Goal: Communication & Community: Answer question/provide support

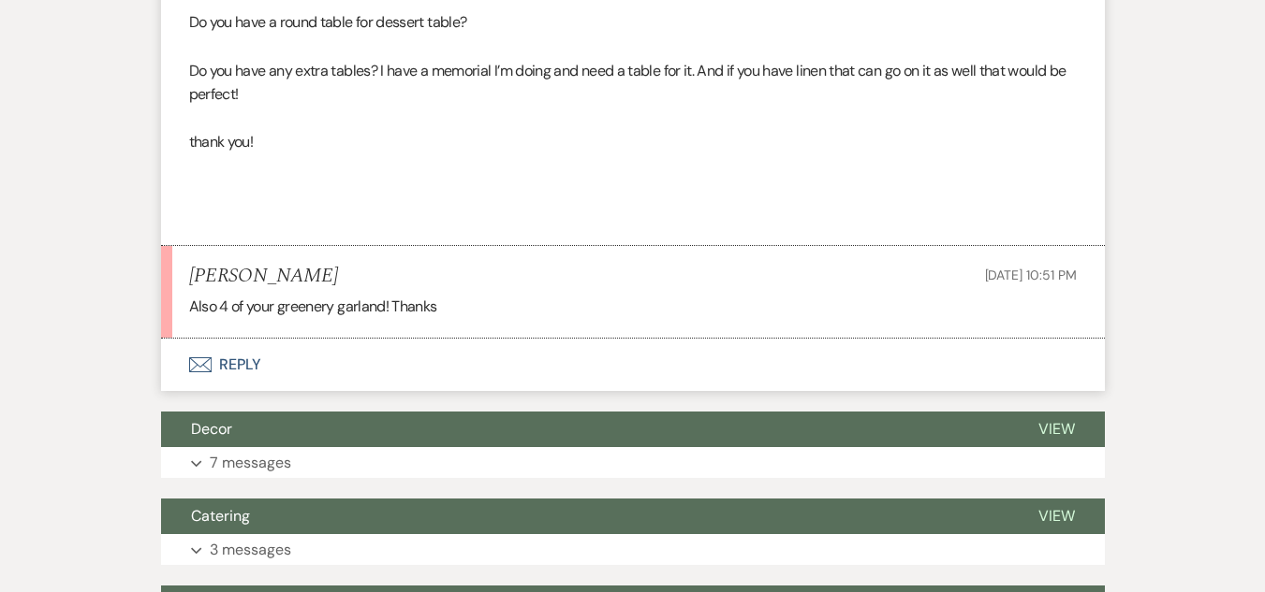
scroll to position [1266, 0]
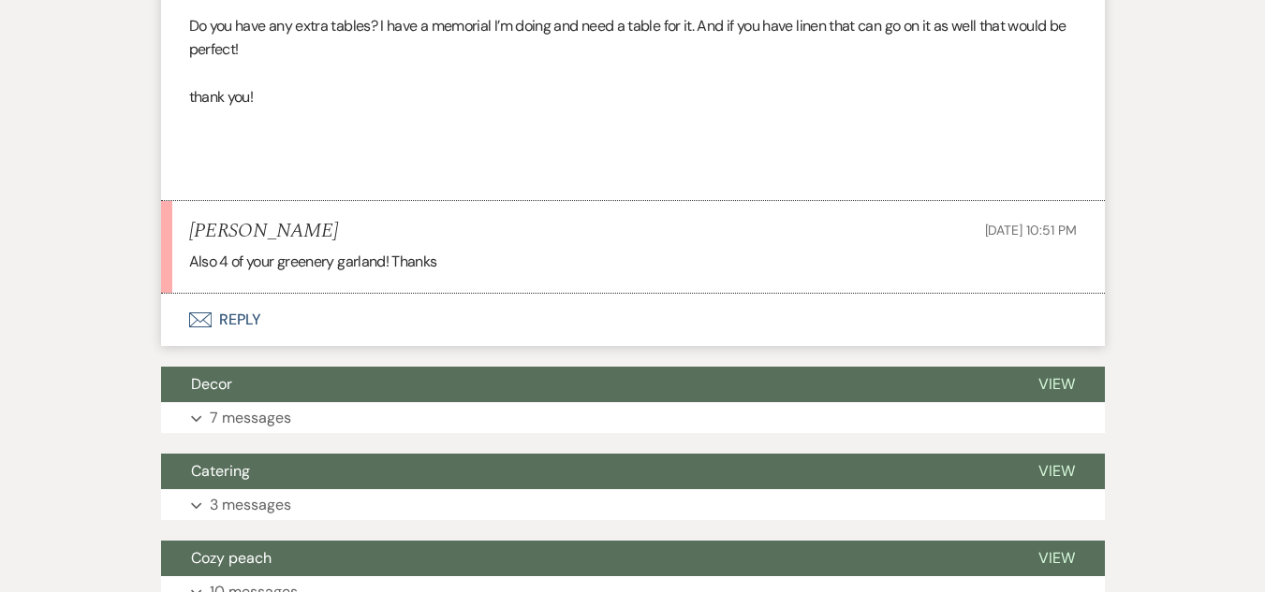
click at [213, 315] on button "Envelope Reply" at bounding box center [633, 320] width 944 height 52
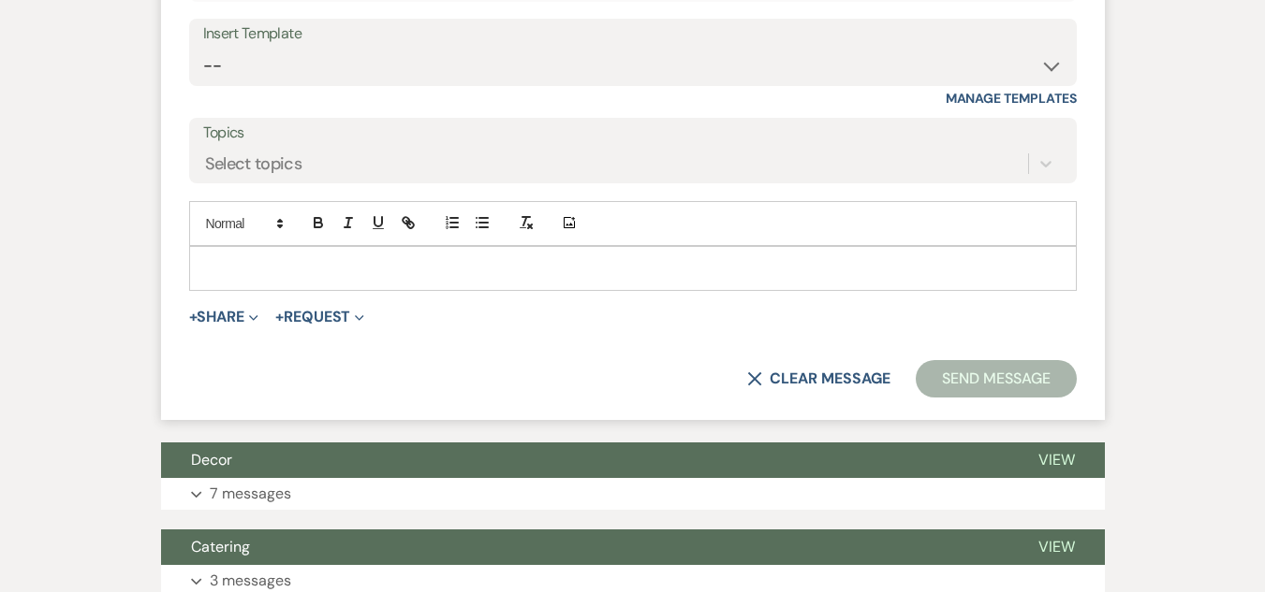
scroll to position [1688, 0]
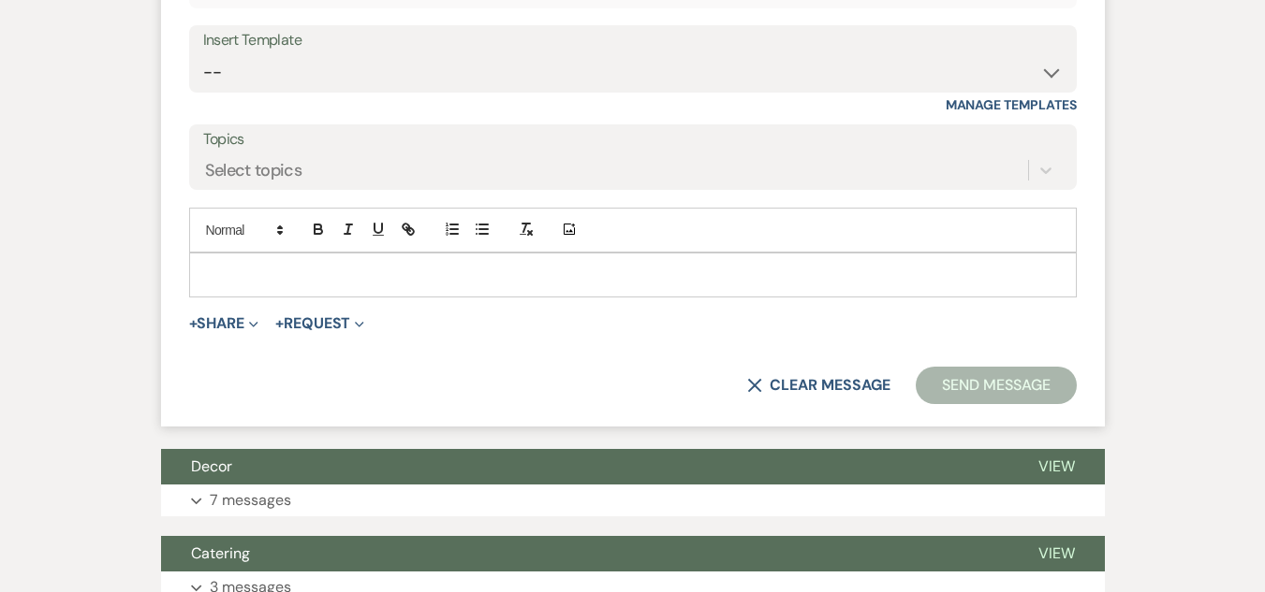
click at [596, 271] on p at bounding box center [632, 275] width 857 height 21
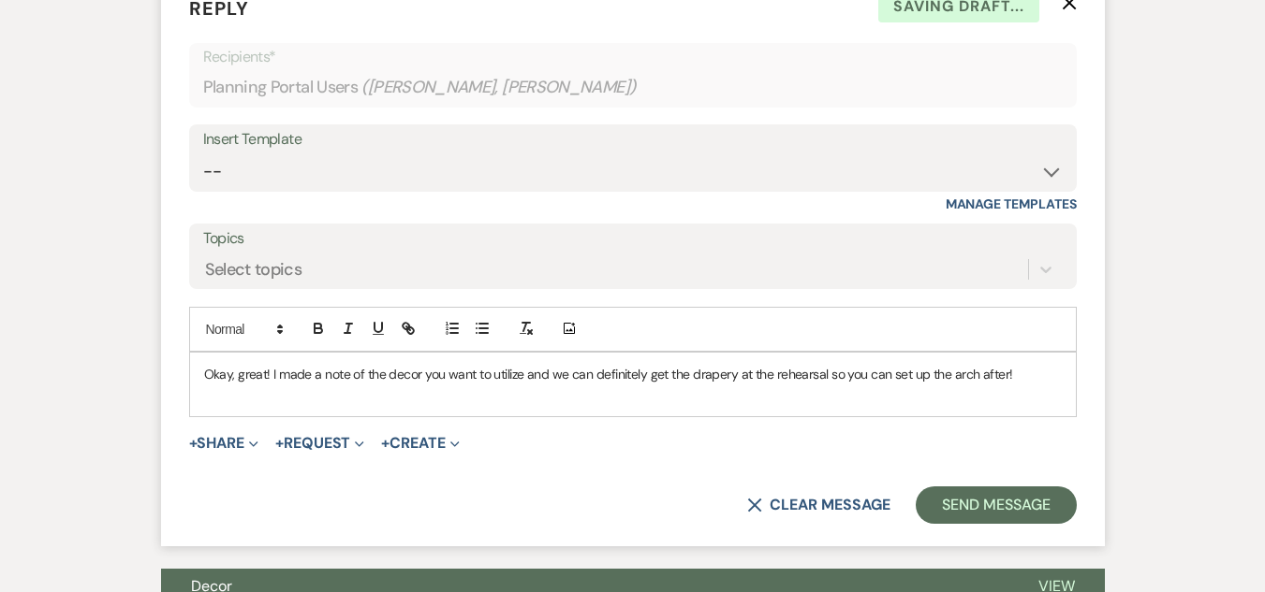
scroll to position [1615, 0]
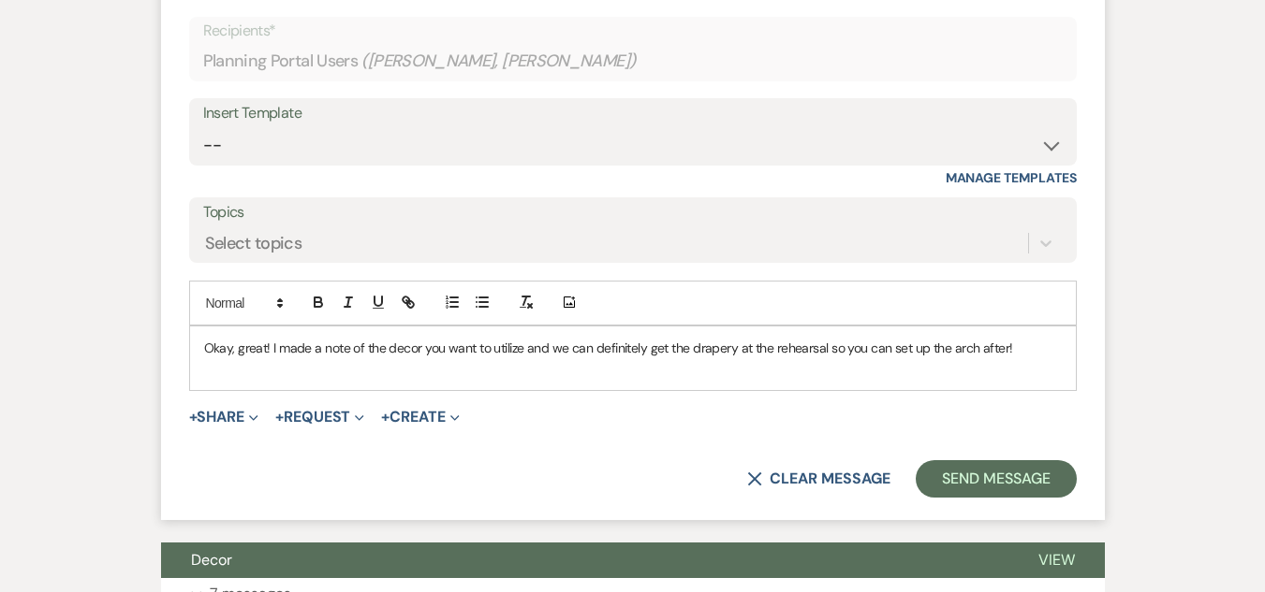
click at [205, 354] on p "Okay, great! I made a note of the decor you want to utilize and we can definite…" at bounding box center [632, 348] width 857 height 21
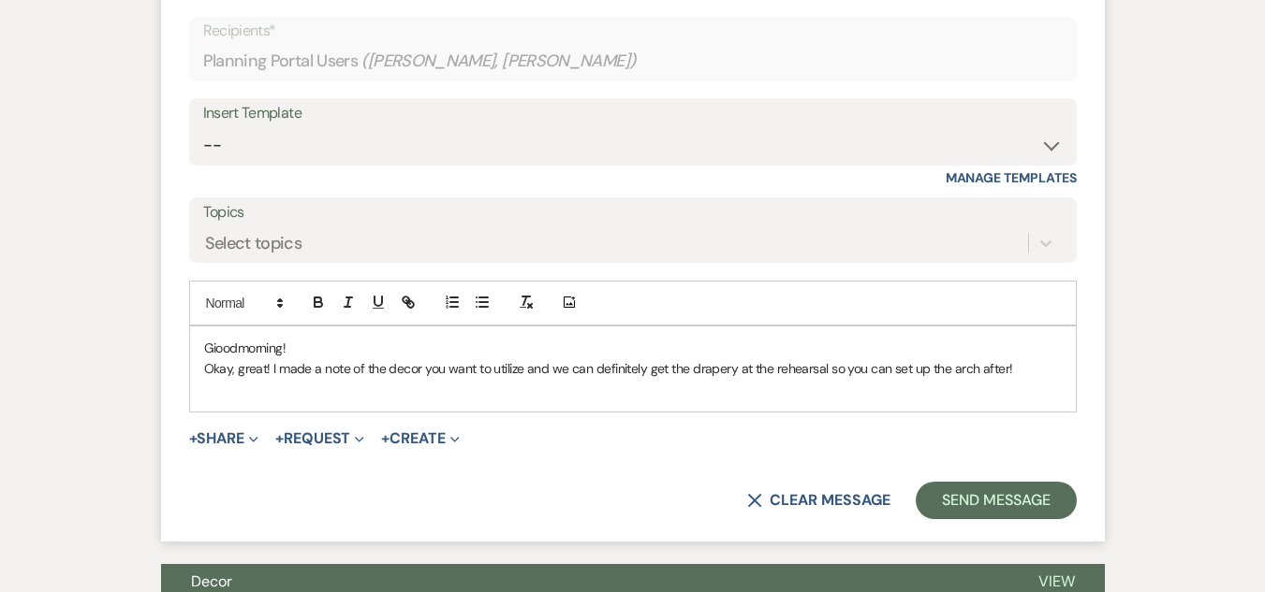
click at [214, 350] on p "Gioodmorning!" at bounding box center [632, 348] width 857 height 21
click at [315, 346] on p "Goodmorning!" at bounding box center [632, 348] width 857 height 21
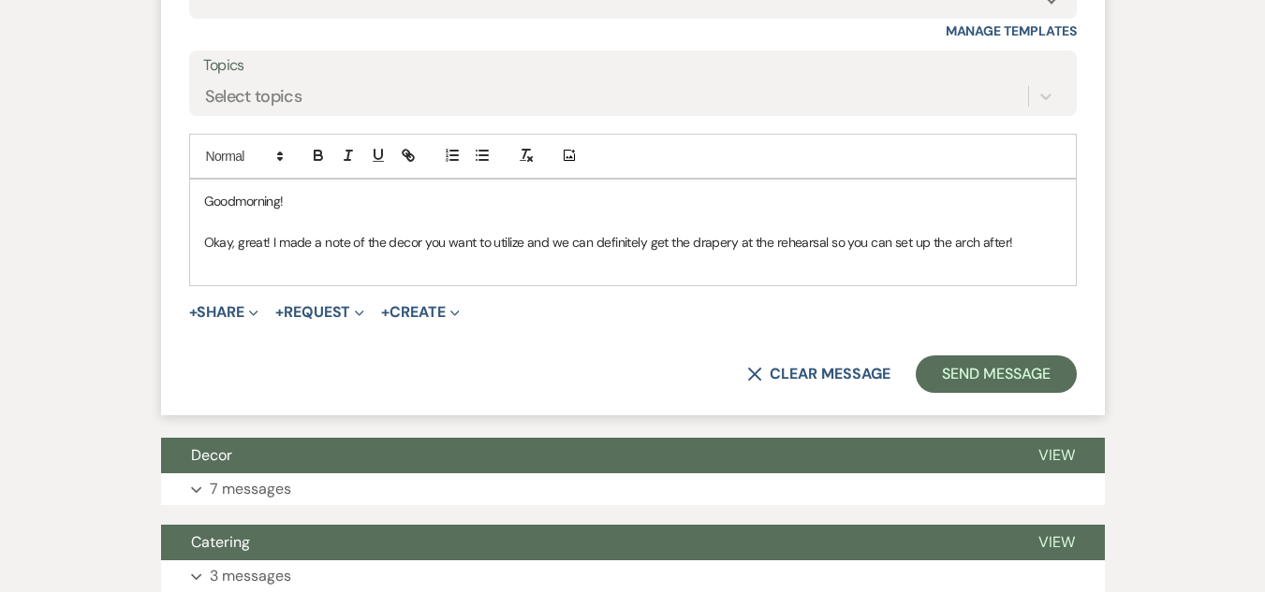
scroll to position [1775, 0]
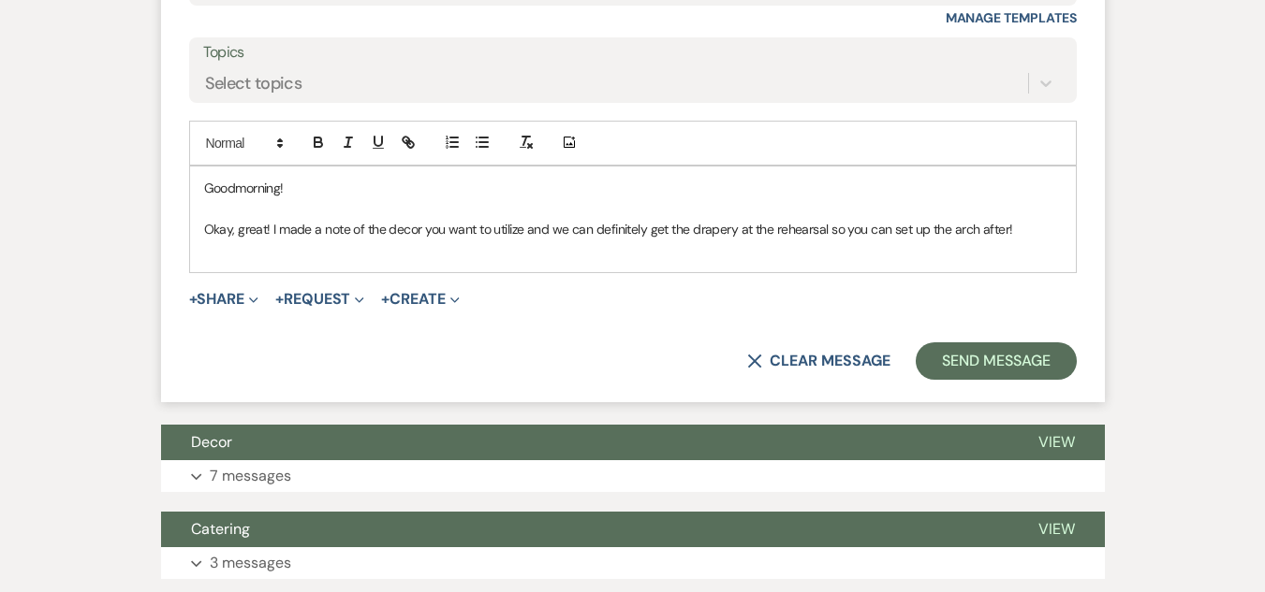
click at [1009, 230] on p "Okay, great! I made a note of the decor you want to utilize and we can definite…" at bounding box center [632, 229] width 857 height 21
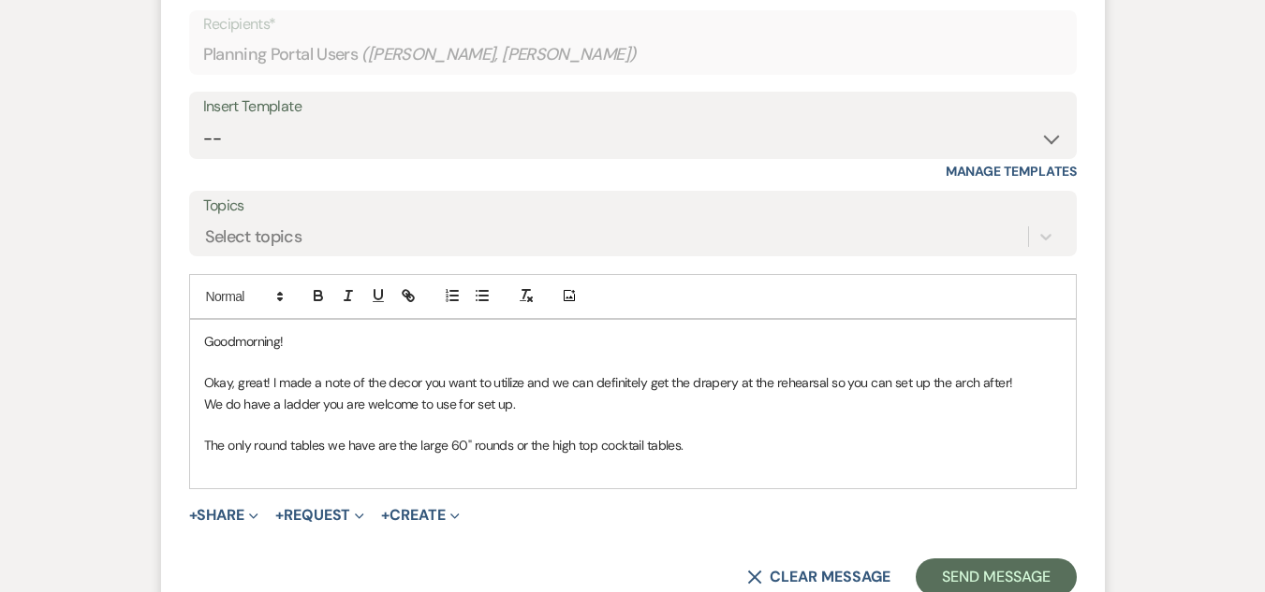
scroll to position [1621, 0]
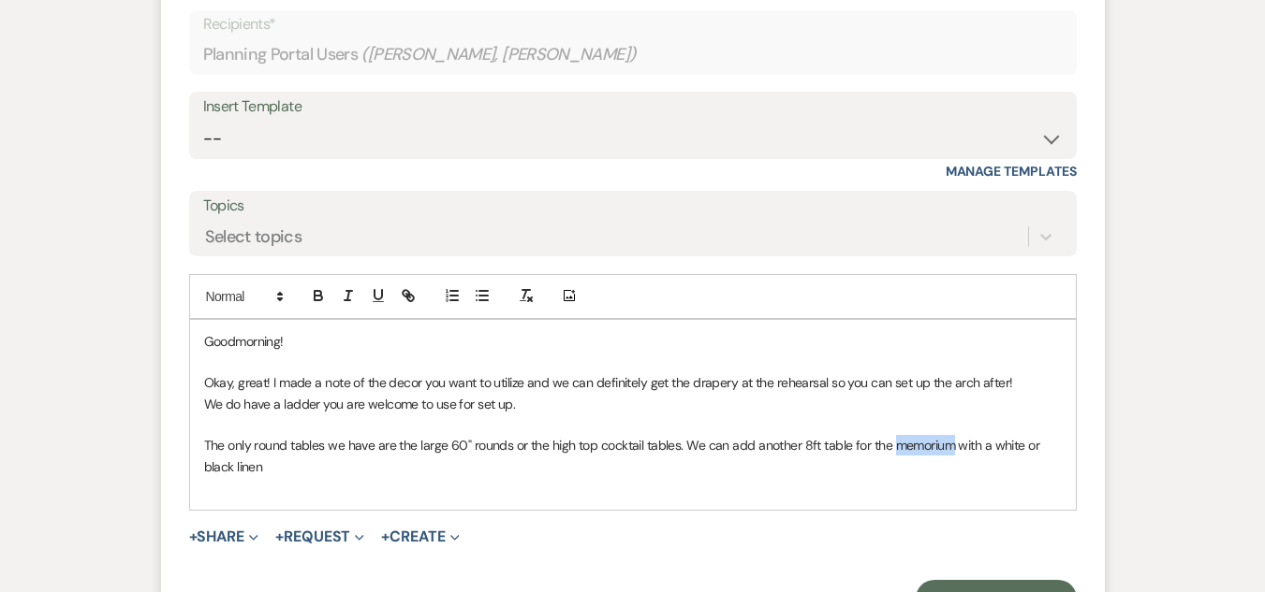
click at [921, 448] on p "The only round tables we have are the large 60" rounds or the high top cocktail…" at bounding box center [632, 456] width 857 height 42
drag, startPoint x: 921, startPoint y: 448, endPoint x: 840, endPoint y: 410, distance: 90.0
click at [840, 410] on p "We do have a ladder you are welcome to use for set up." at bounding box center [632, 404] width 857 height 21
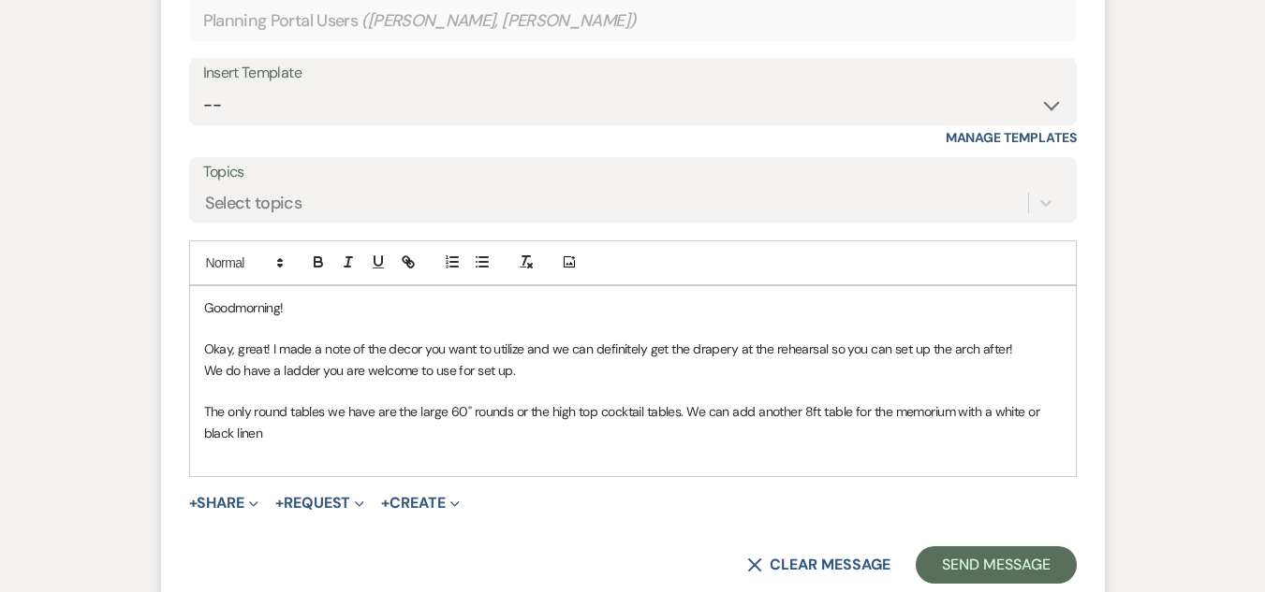
scroll to position [1669, 0]
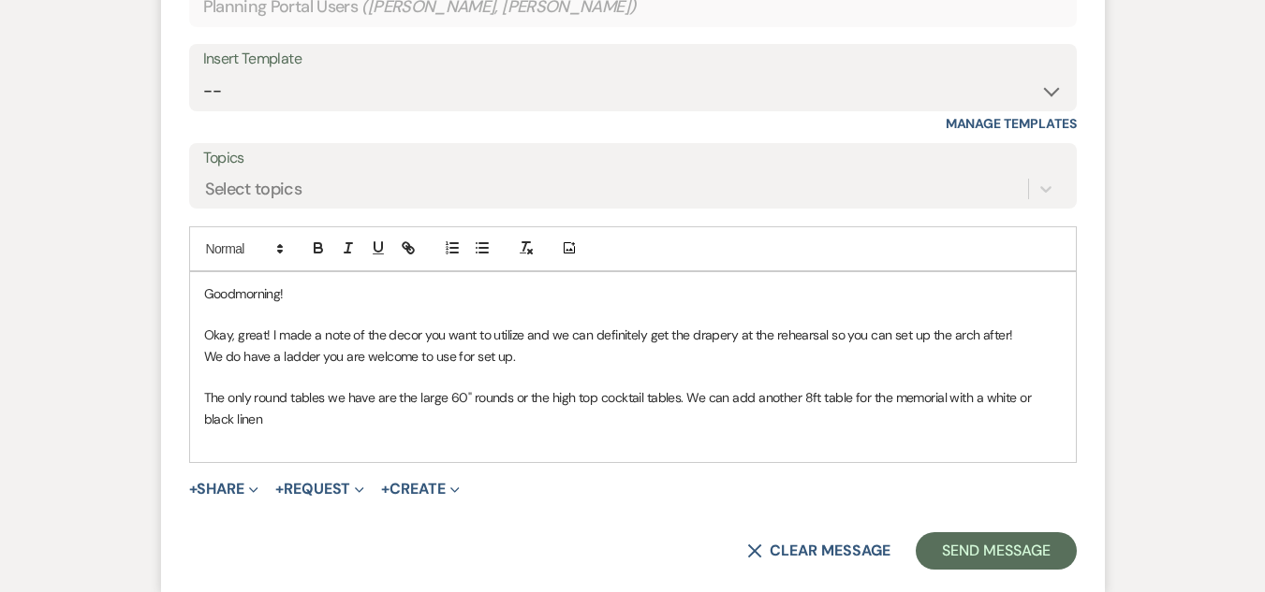
click at [236, 421] on p "The only round tables we have are the large 60" rounds or the high top cocktail…" at bounding box center [632, 409] width 857 height 42
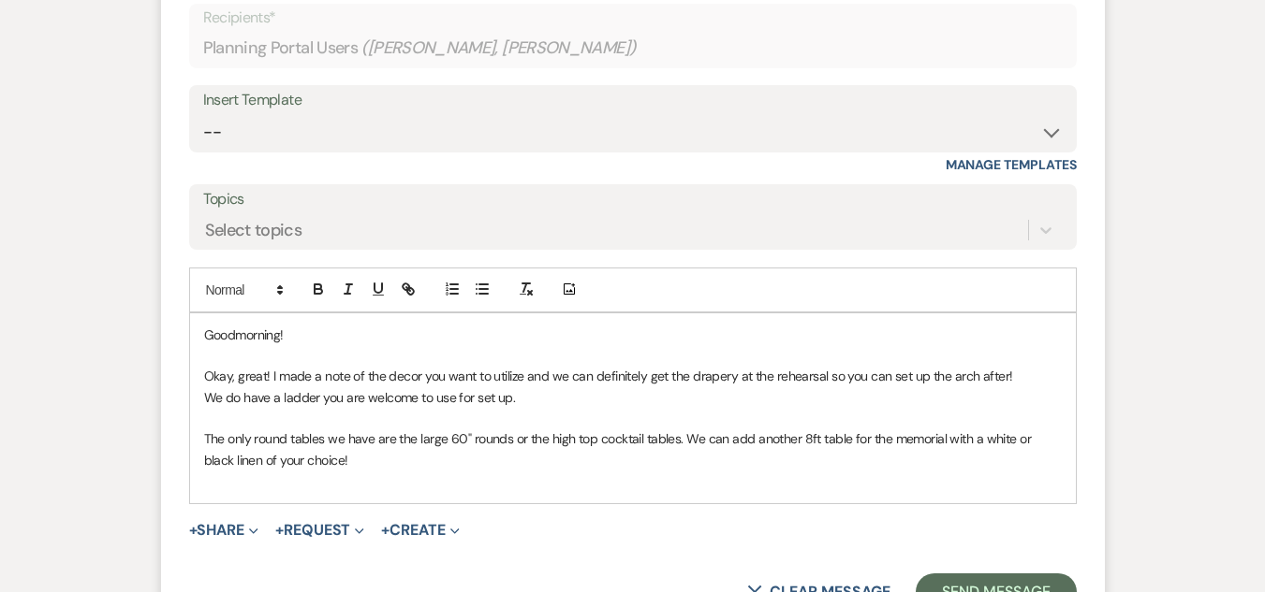
scroll to position [1642, 0]
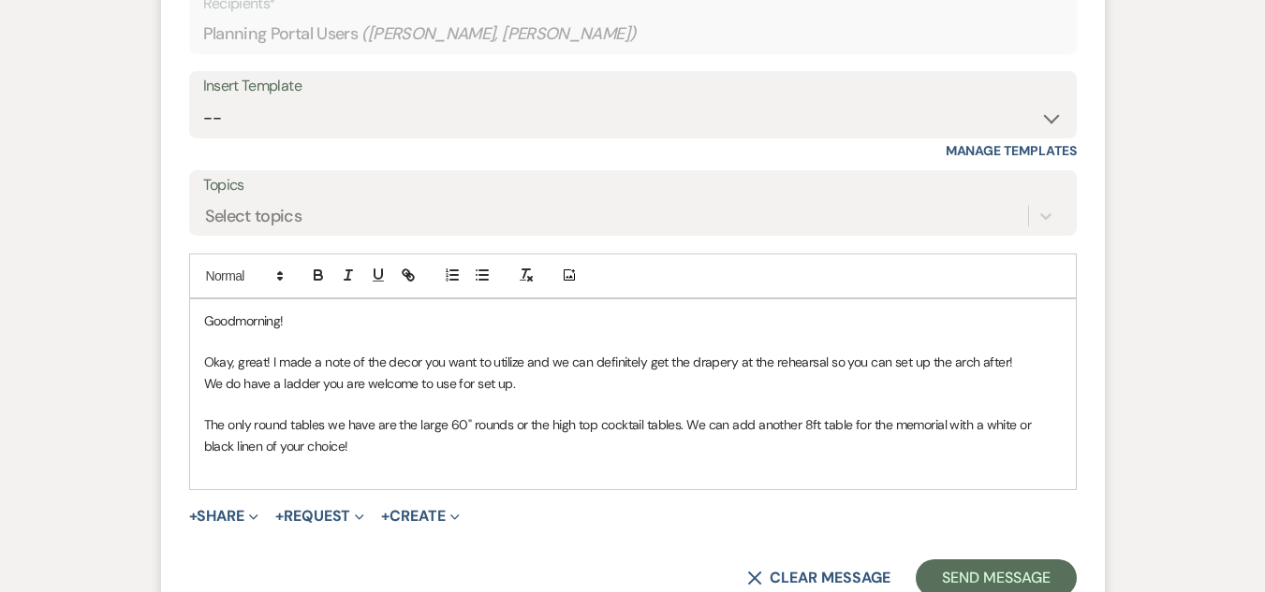
click at [680, 417] on p "The only round tables we have are the large 60" rounds or the high top cocktail…" at bounding box center [632, 436] width 857 height 42
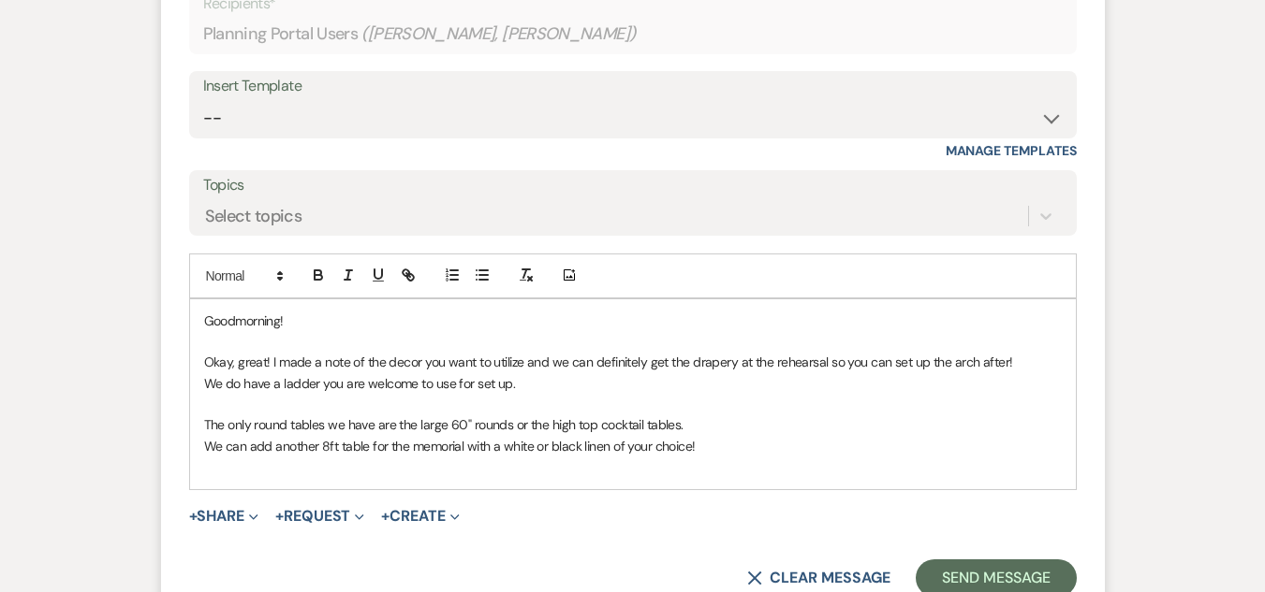
click at [698, 440] on p "We can add another 8ft table for the memorial with a white or black linen of yo…" at bounding box center [632, 446] width 857 height 21
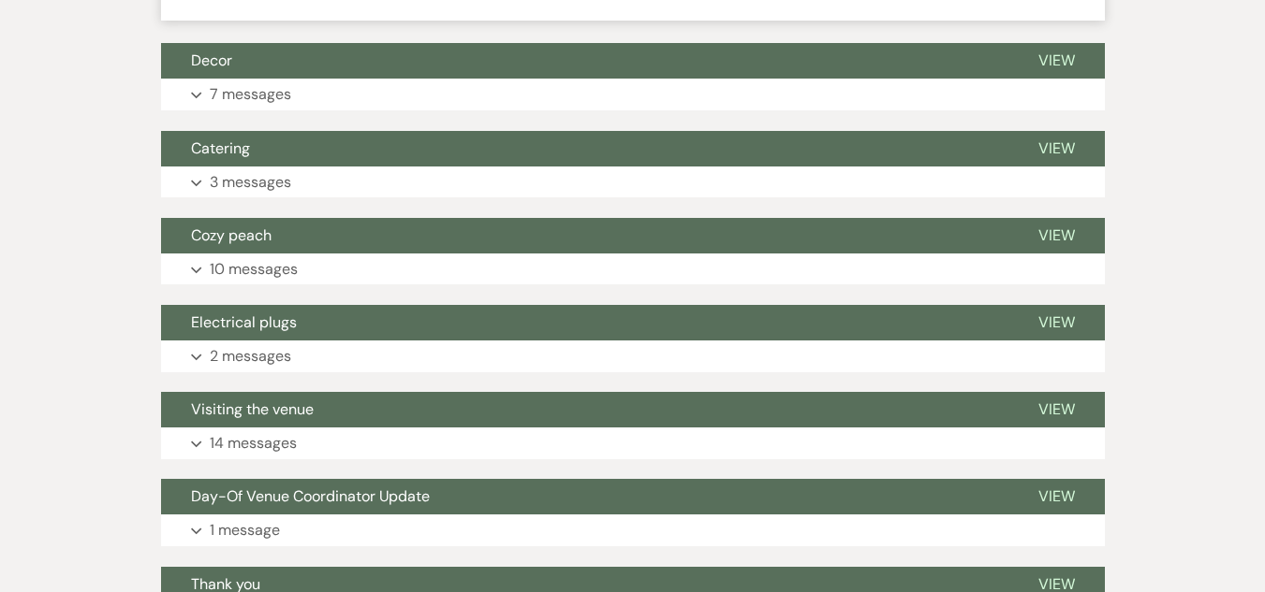
scroll to position [2275, 0]
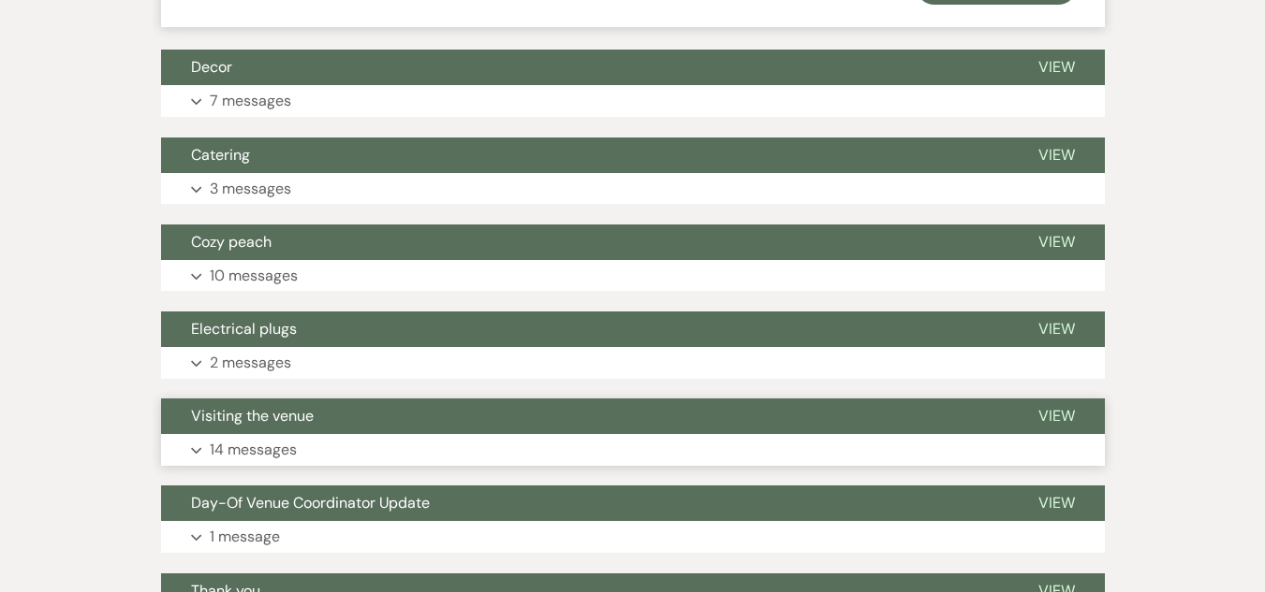
click at [266, 430] on button "Visiting the venue" at bounding box center [584, 417] width 847 height 36
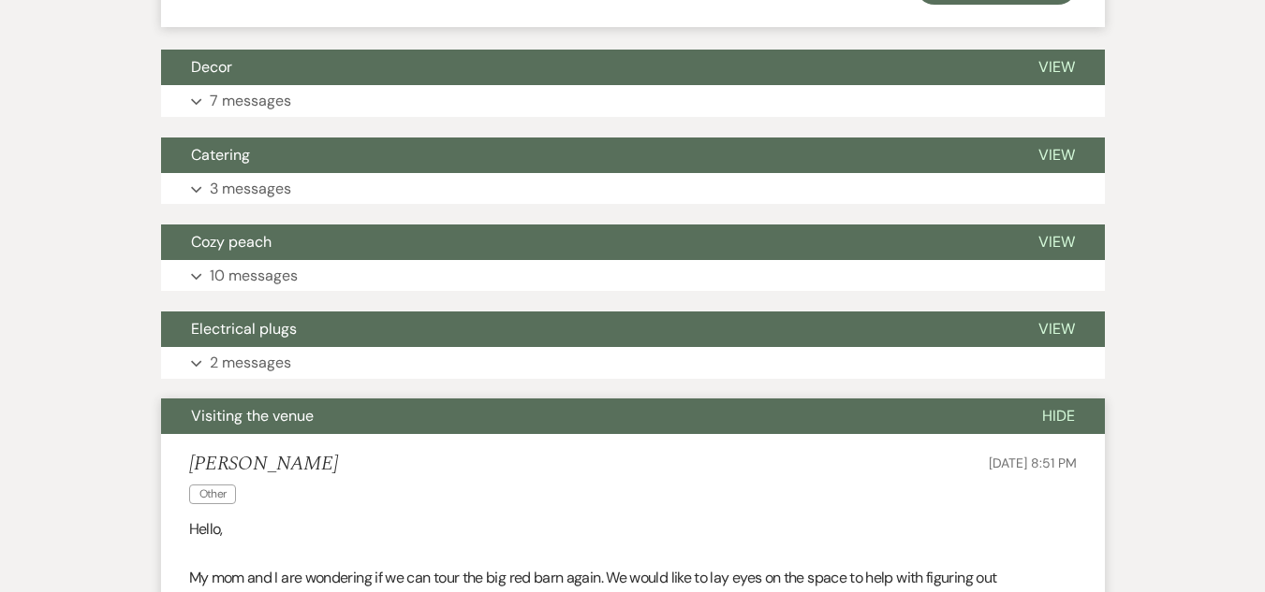
click at [266, 430] on button "Visiting the venue" at bounding box center [586, 417] width 851 height 36
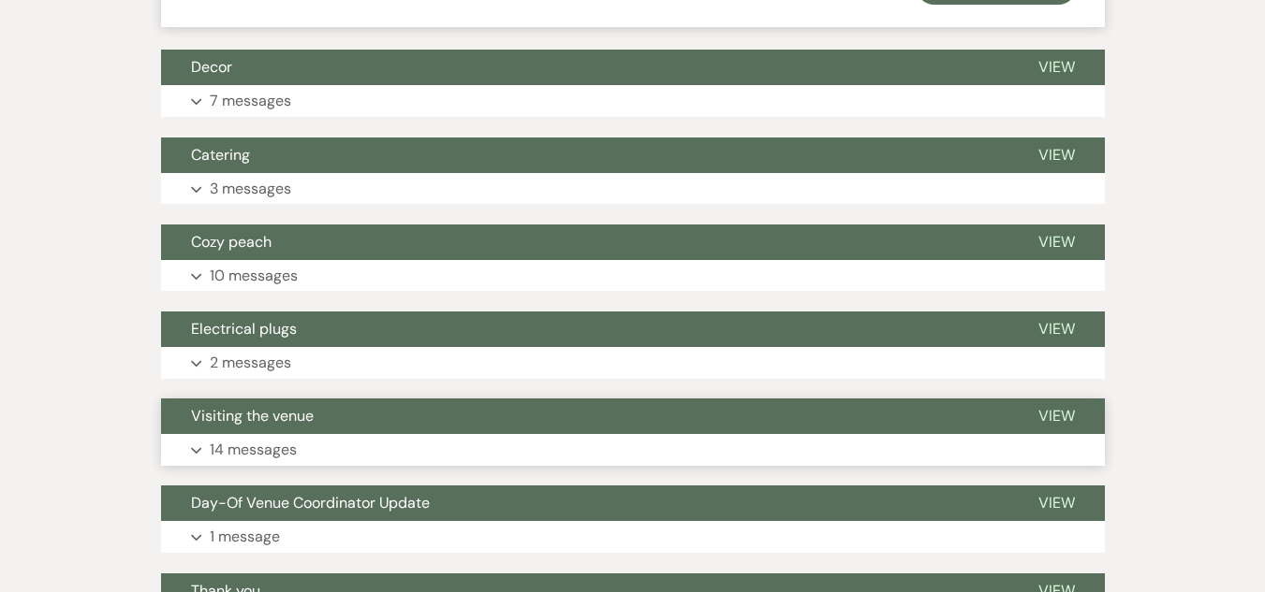
click at [764, 453] on button "Expand 14 messages" at bounding box center [633, 450] width 944 height 32
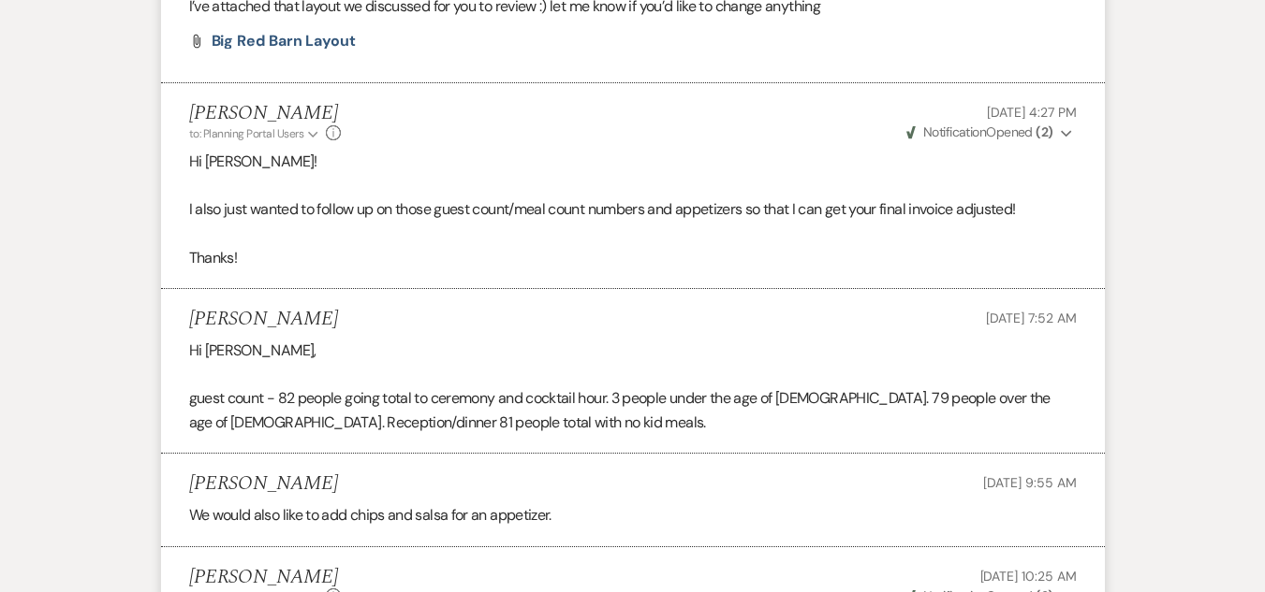
scroll to position [4147, 0]
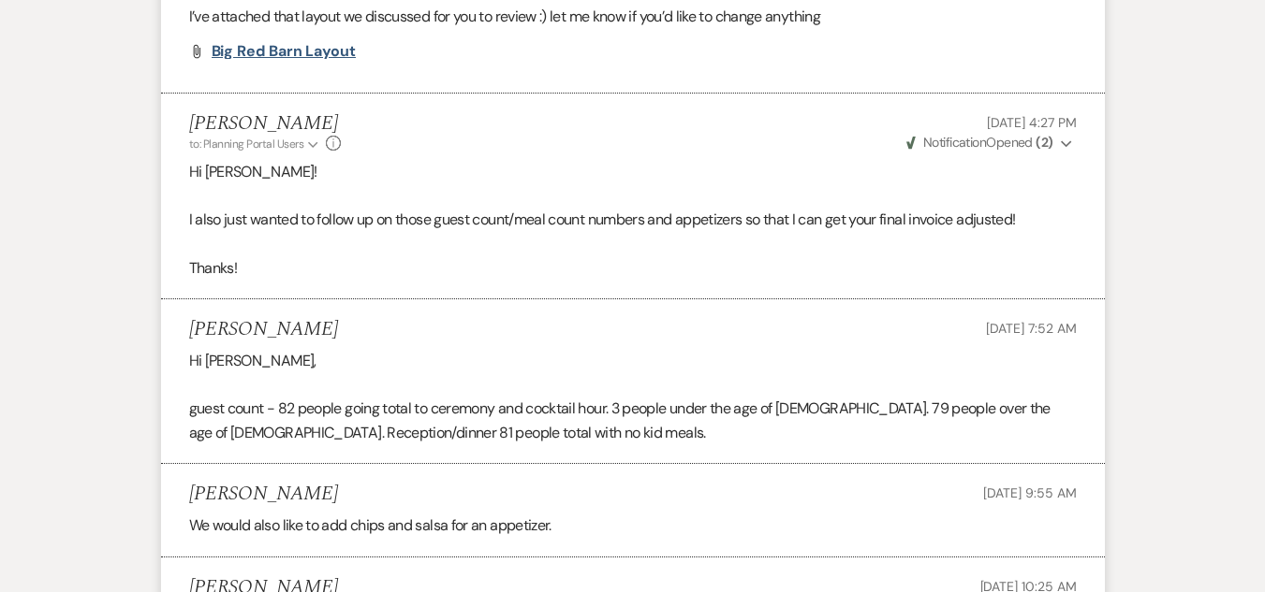
click at [324, 61] on span "Big Red Barn Layout" at bounding box center [284, 51] width 144 height 20
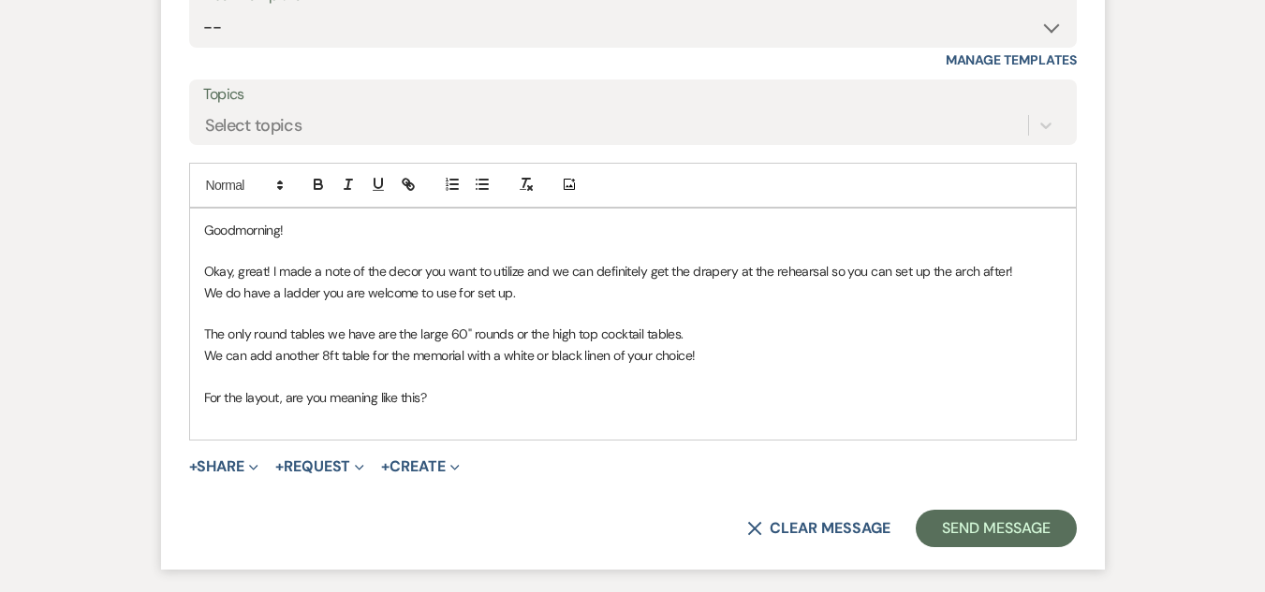
scroll to position [1722, 0]
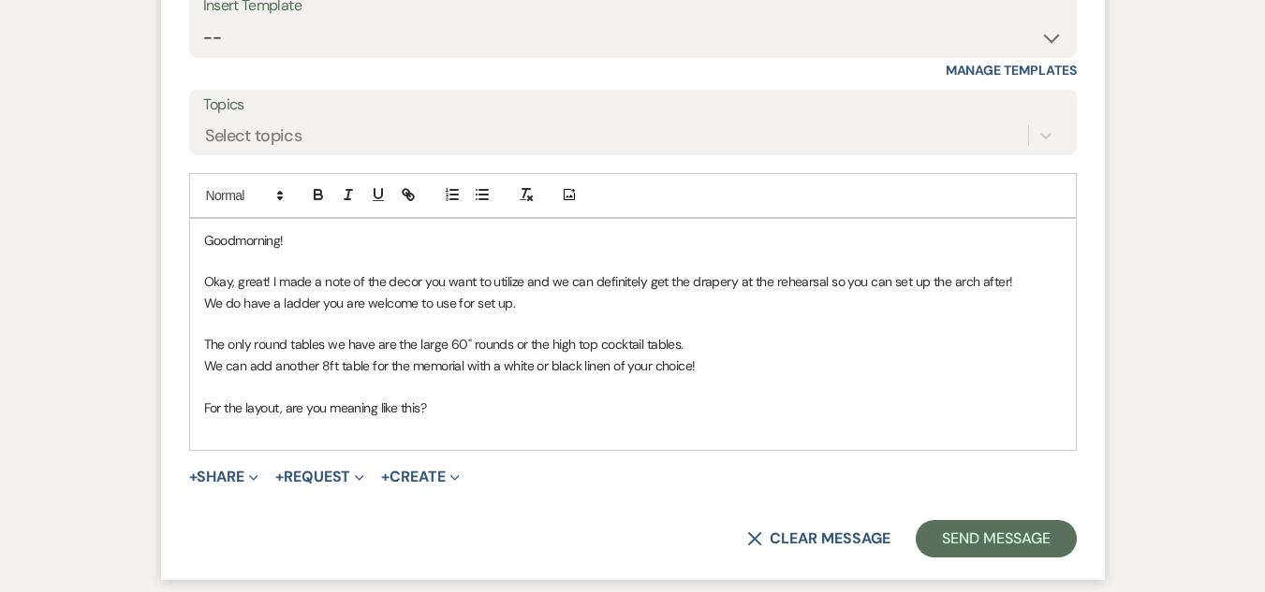
click at [454, 411] on p "For the layout, are you meaning like this?" at bounding box center [632, 408] width 857 height 21
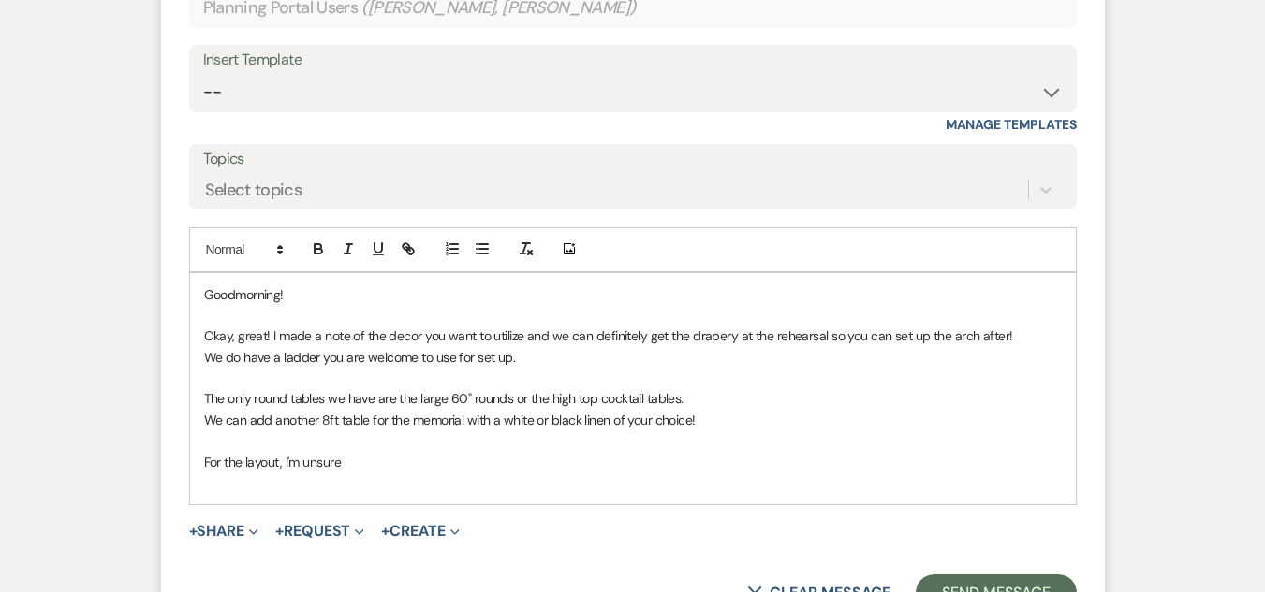
scroll to position [1701, 0]
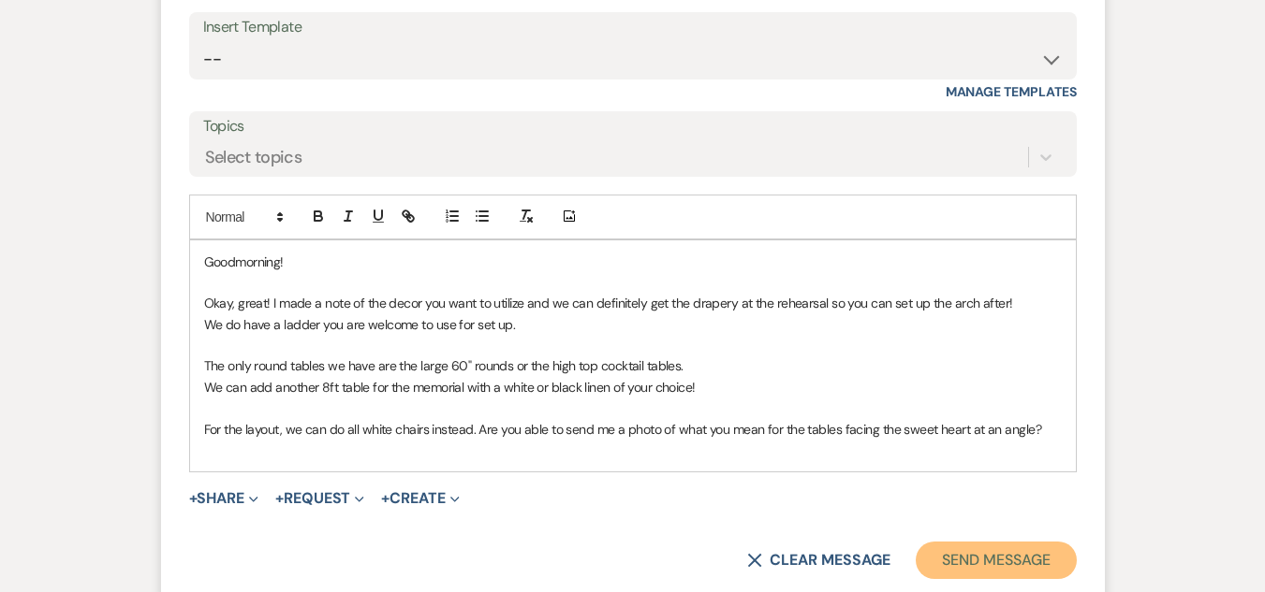
click at [963, 557] on button "Send Message" at bounding box center [995, 560] width 160 height 37
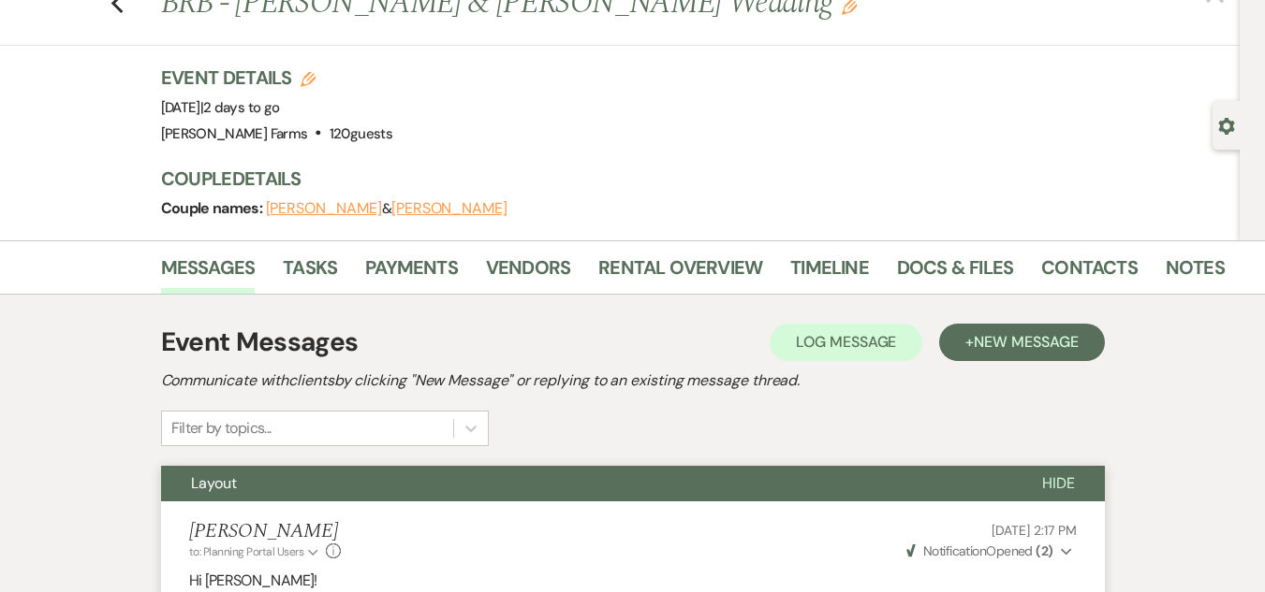
scroll to position [0, 0]
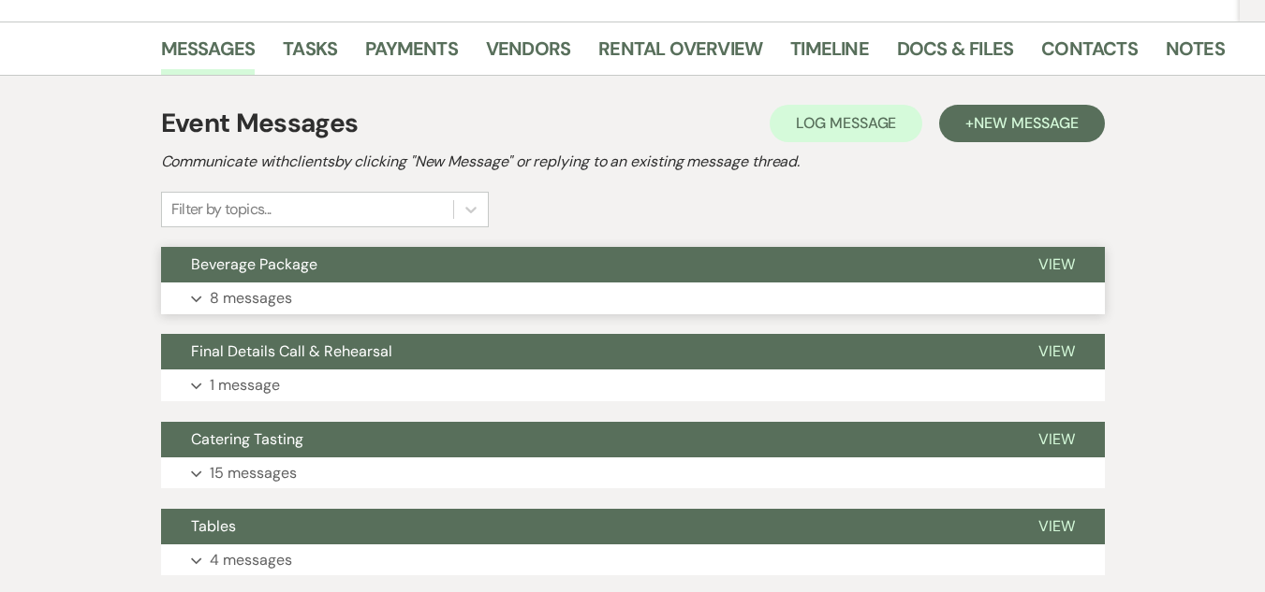
click at [648, 290] on button "Expand 8 messages" at bounding box center [633, 299] width 944 height 32
